Goal: Browse casually

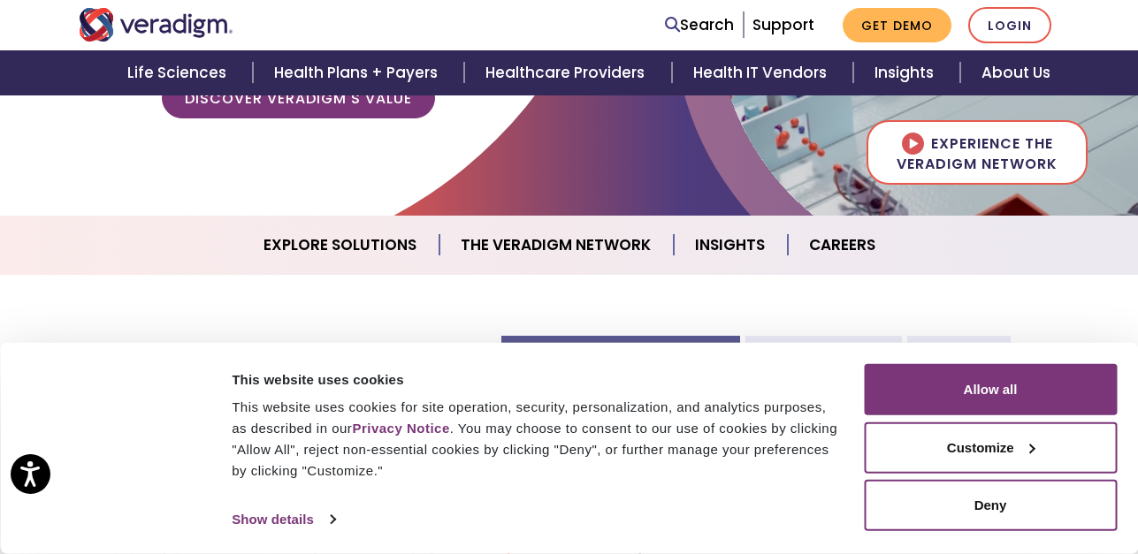
scroll to position [442, 0]
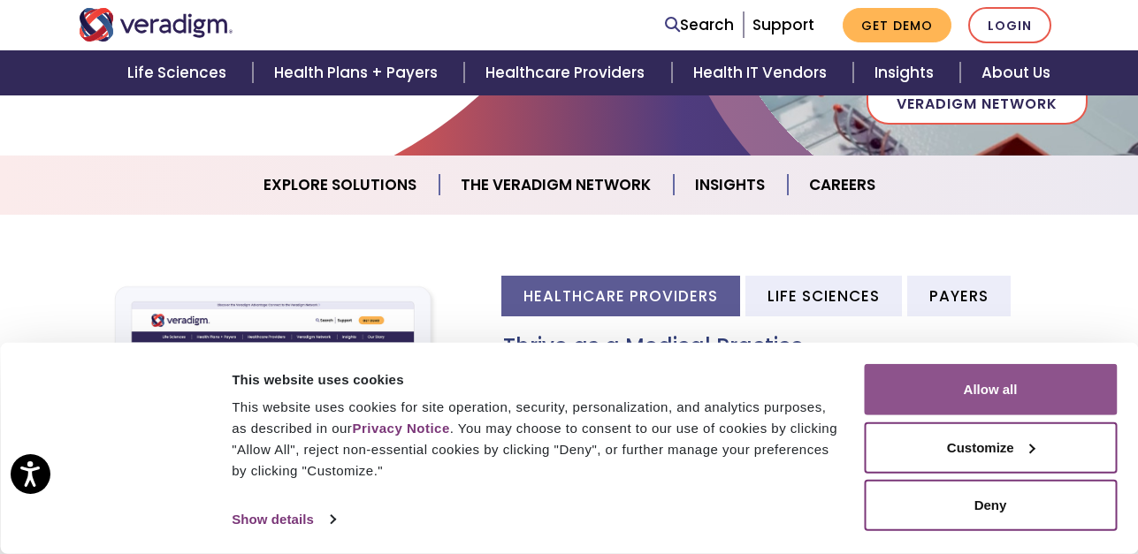
click at [988, 398] on button "Allow all" at bounding box center [990, 389] width 253 height 51
